Goal: Information Seeking & Learning: Check status

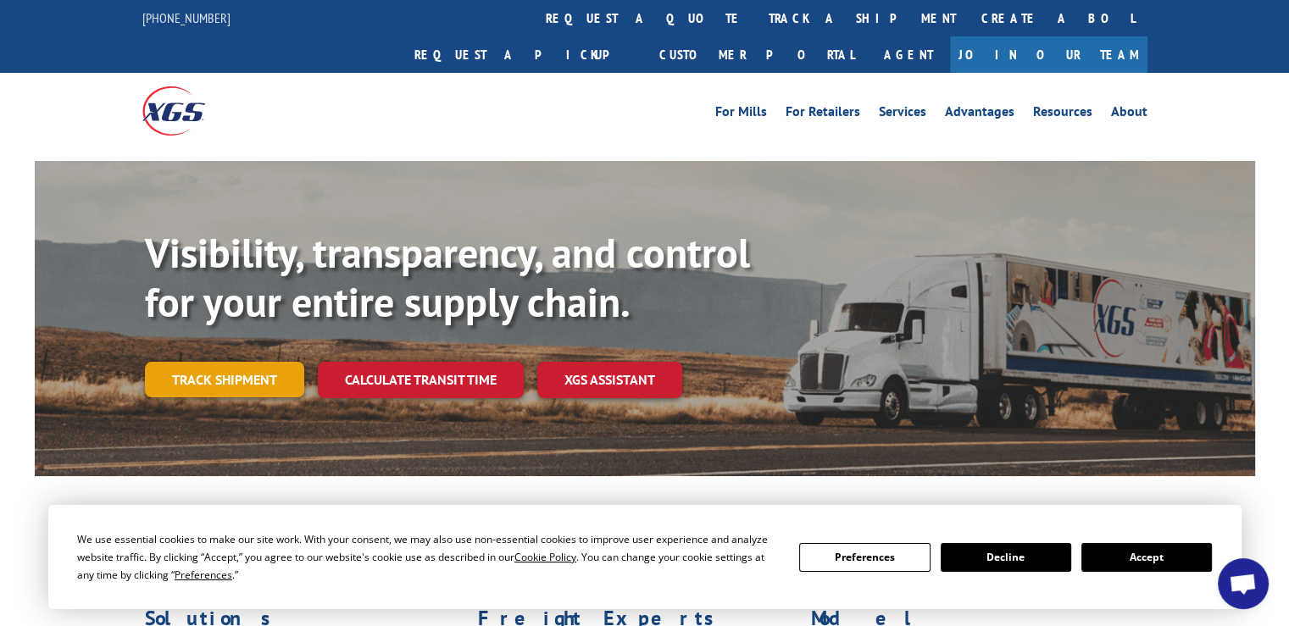
click at [236, 362] on link "Track shipment" at bounding box center [224, 380] width 159 height 36
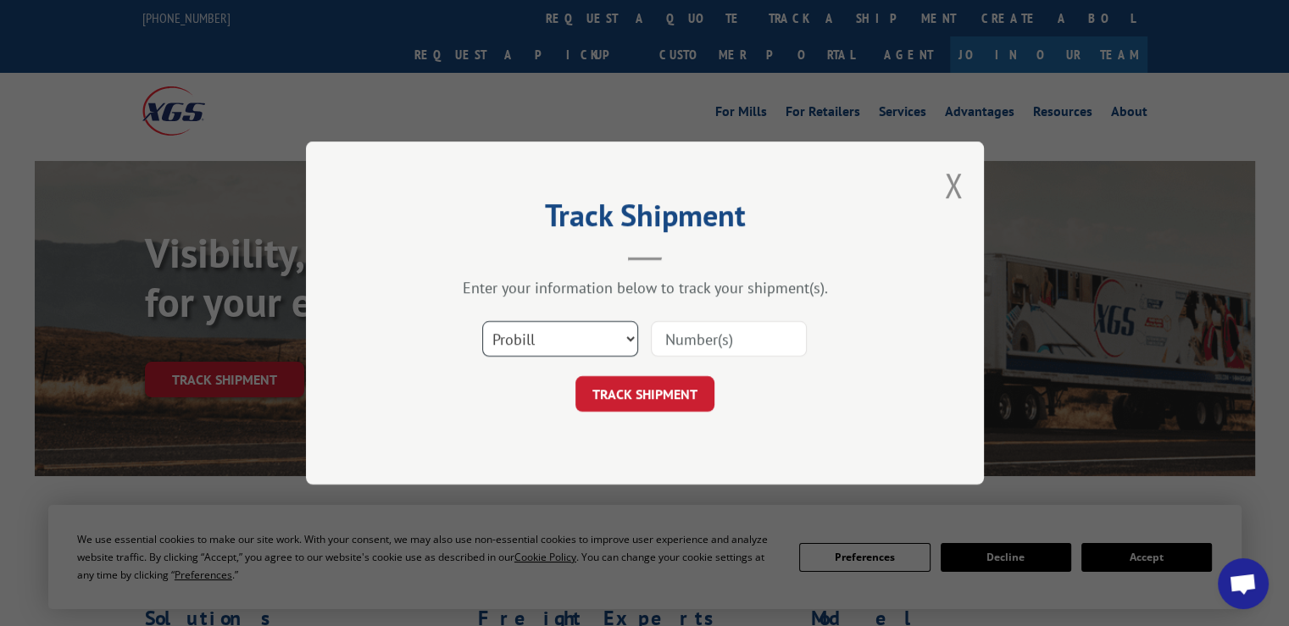
click at [578, 333] on select "Select category... Probill BOL PO" at bounding box center [560, 339] width 156 height 36
select select "bol"
click at [482, 321] on select "Select category... Probill BOL PO" at bounding box center [560, 339] width 156 height 36
click at [697, 340] on input at bounding box center [729, 339] width 156 height 36
type input "363211"
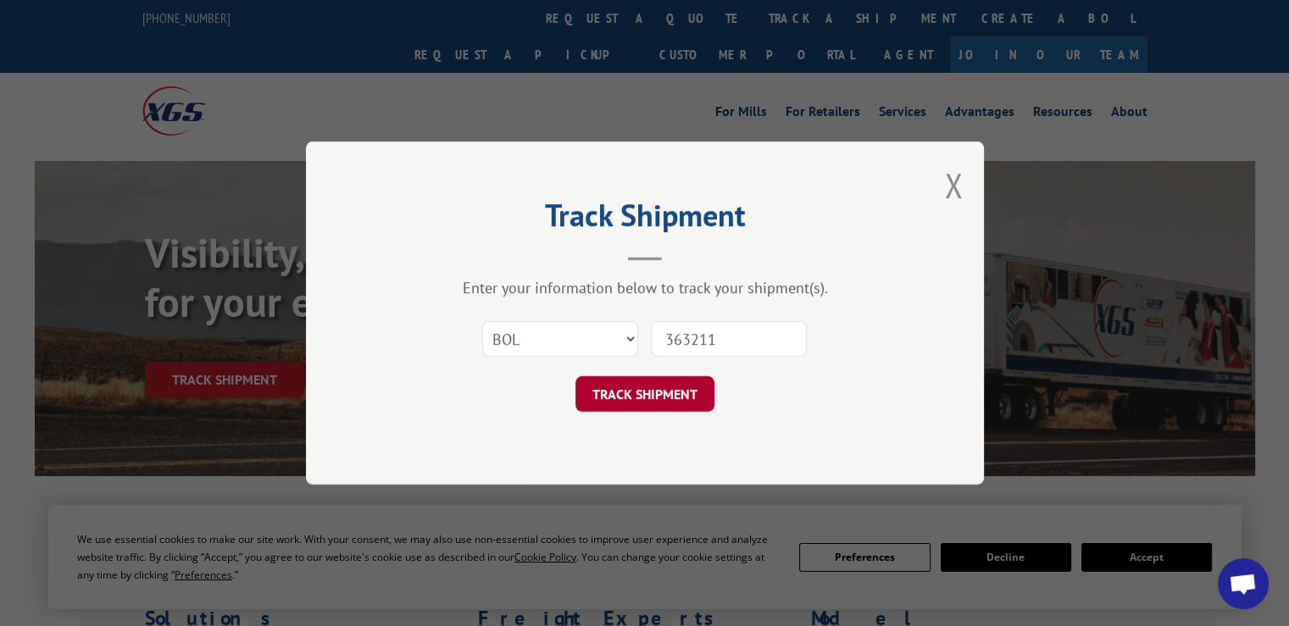
click at [644, 395] on button "TRACK SHIPMENT" at bounding box center [644, 394] width 139 height 36
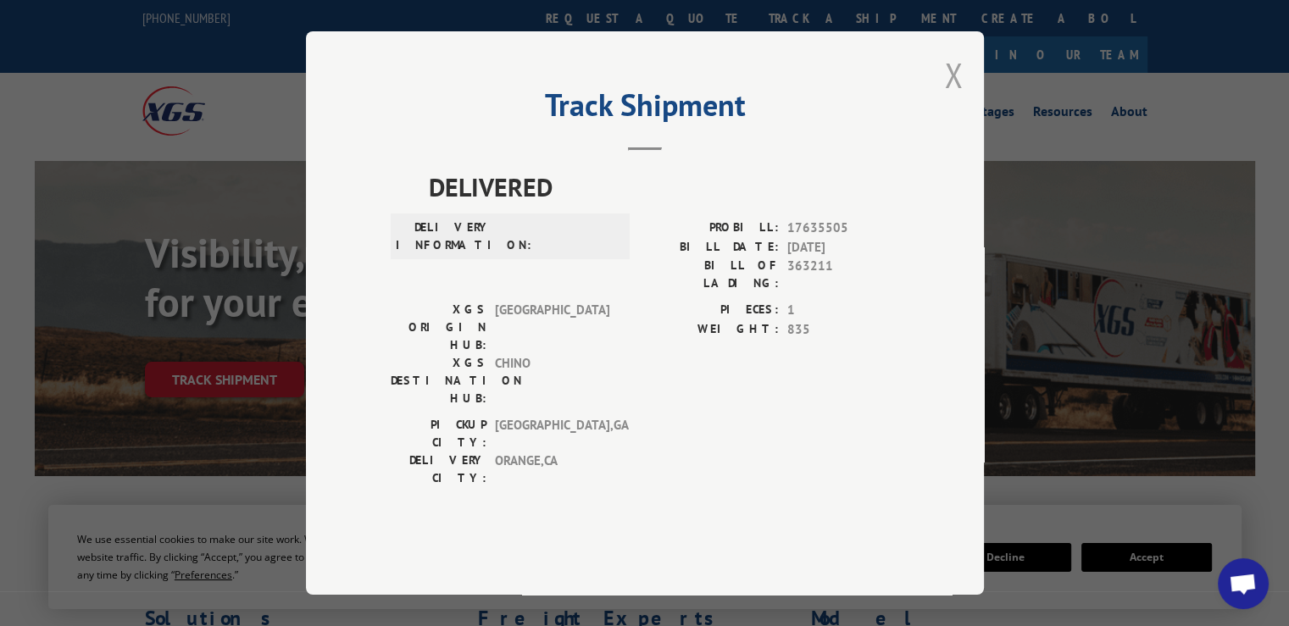
click at [957, 97] on button "Close modal" at bounding box center [953, 75] width 19 height 45
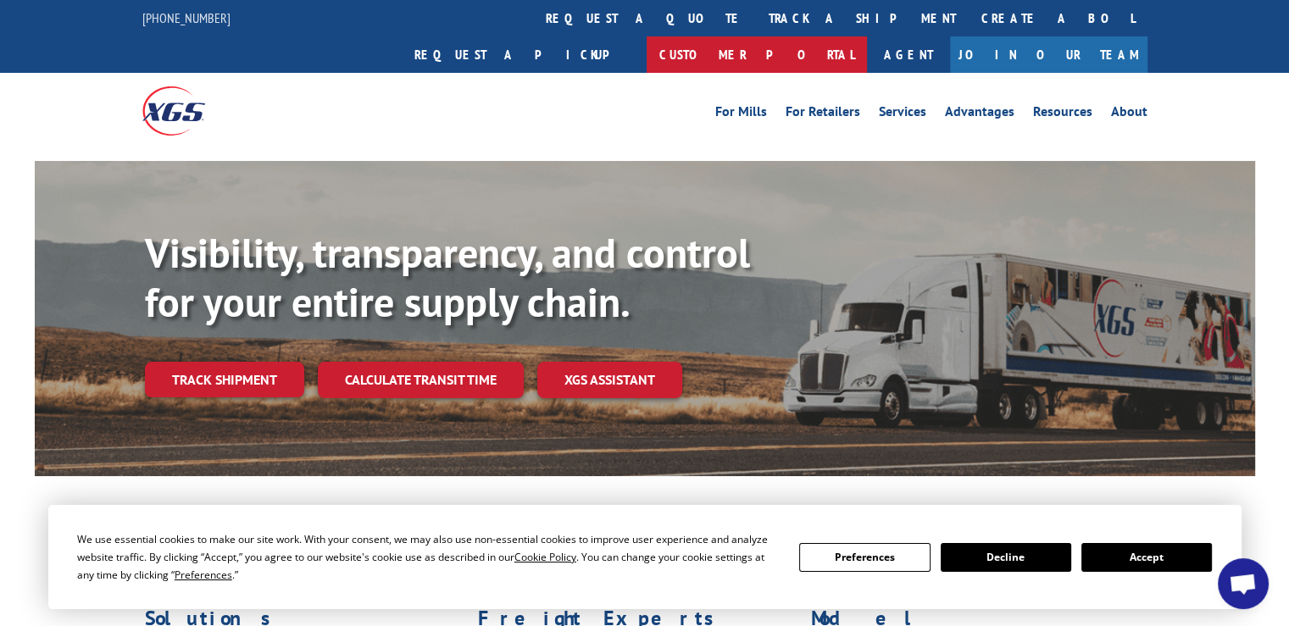
click at [867, 36] on link "Customer Portal" at bounding box center [757, 54] width 220 height 36
